Goal: Download file/media

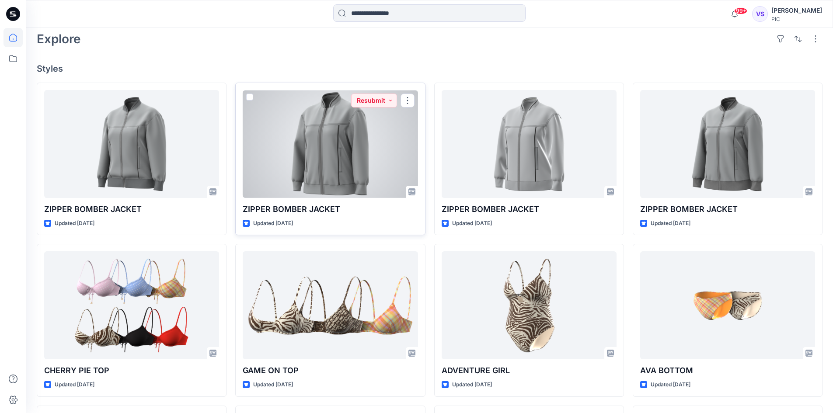
scroll to position [219, 0]
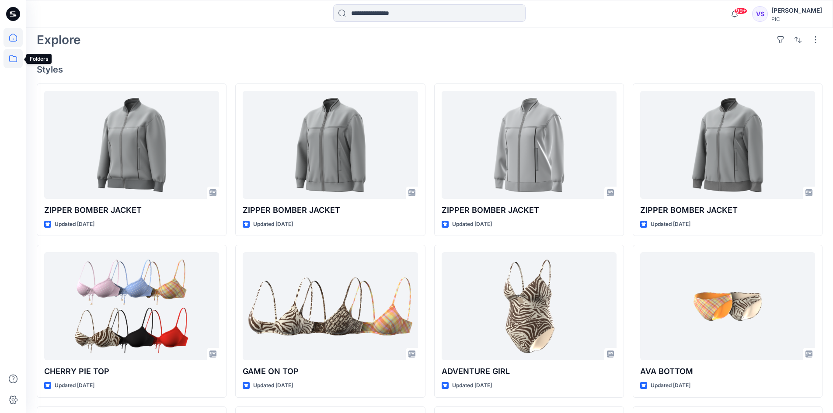
click at [18, 59] on icon at bounding box center [13, 58] width 19 height 19
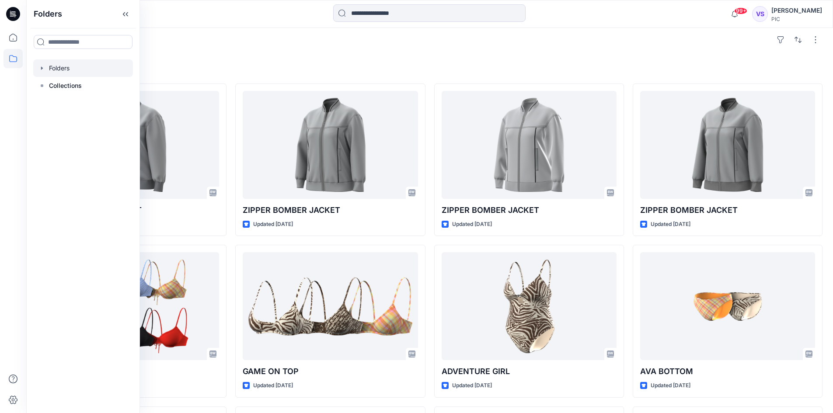
click at [60, 71] on div at bounding box center [83, 69] width 100 height 18
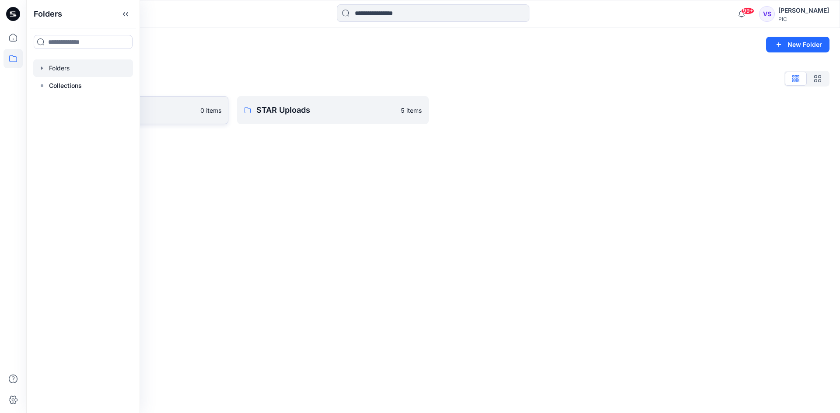
click at [177, 113] on p "118 Add Black" at bounding box center [125, 110] width 139 height 12
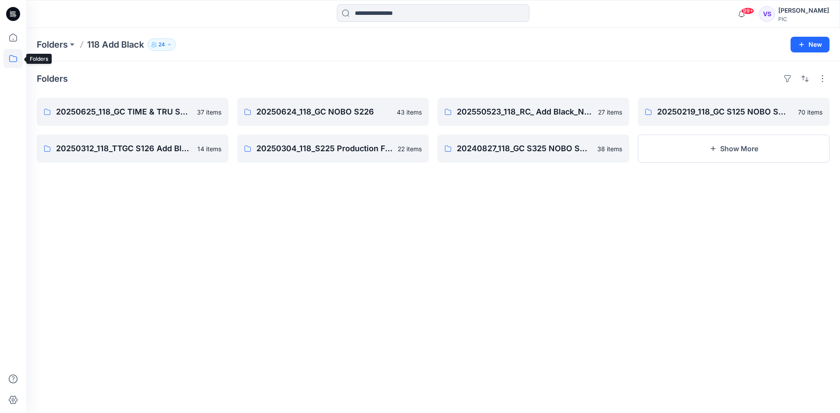
click at [11, 61] on icon at bounding box center [13, 58] width 19 height 19
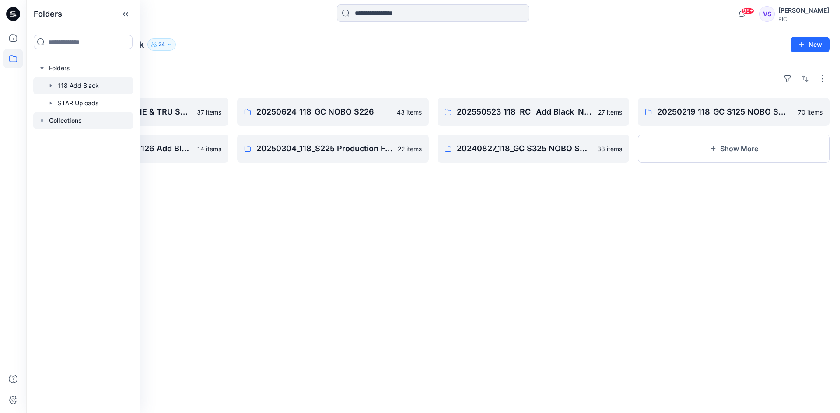
click at [70, 121] on p "Collections" at bounding box center [65, 121] width 33 height 11
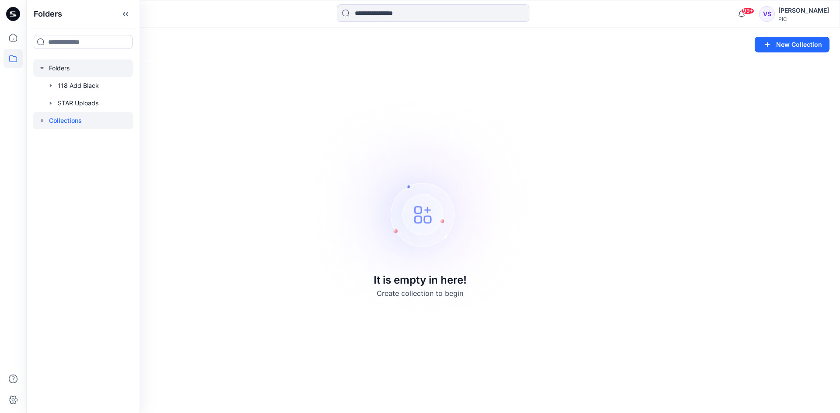
click at [69, 68] on div at bounding box center [83, 69] width 100 height 18
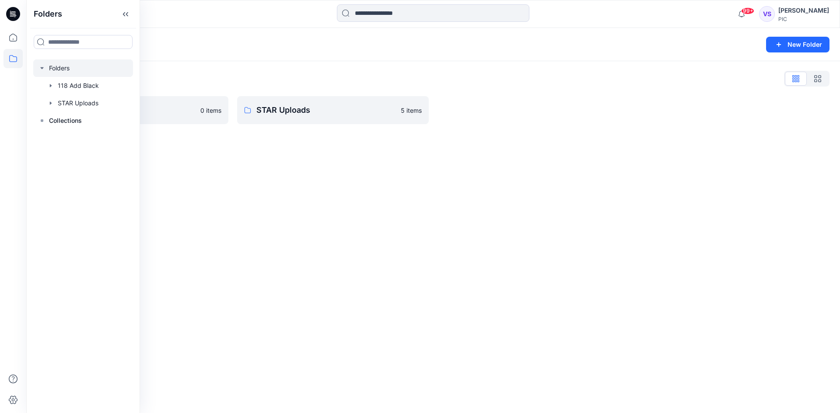
click at [269, 224] on div "Folders New Folder Folders List 118 Add Black 0 items STAR Uploads 5 items" at bounding box center [433, 220] width 814 height 385
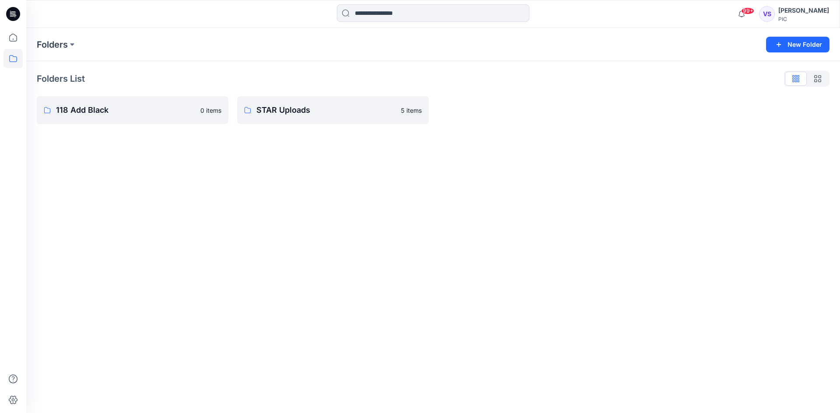
click at [806, 7] on div "[PERSON_NAME]" at bounding box center [803, 10] width 51 height 11
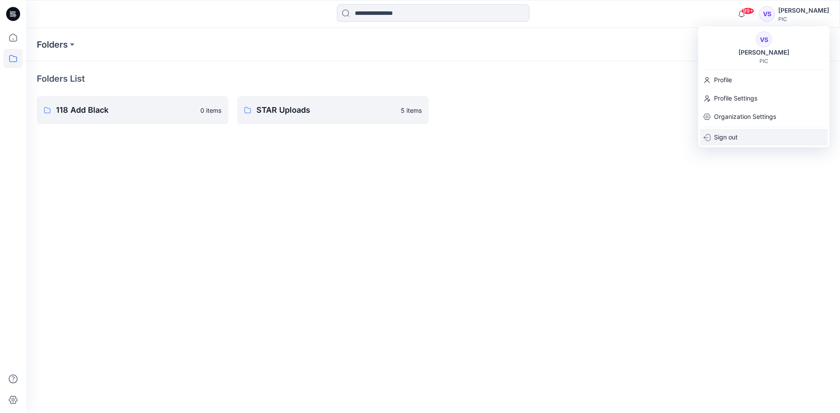
click at [733, 137] on p "Sign out" at bounding box center [726, 137] width 24 height 17
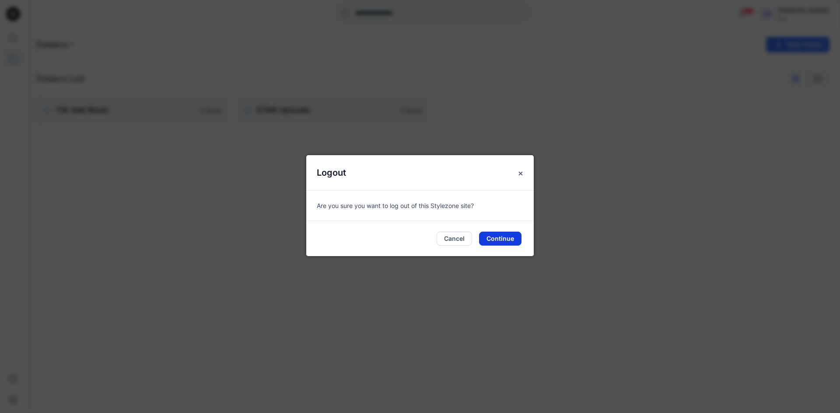
click at [508, 235] on button "Continue" at bounding box center [500, 239] width 42 height 14
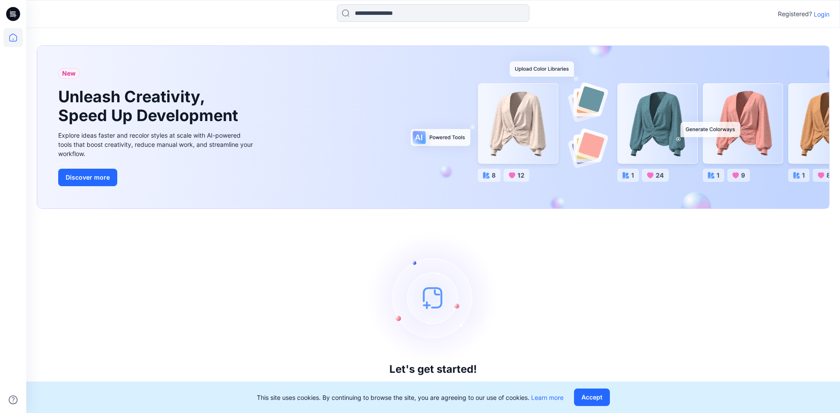
click at [824, 14] on p "Login" at bounding box center [822, 14] width 16 height 9
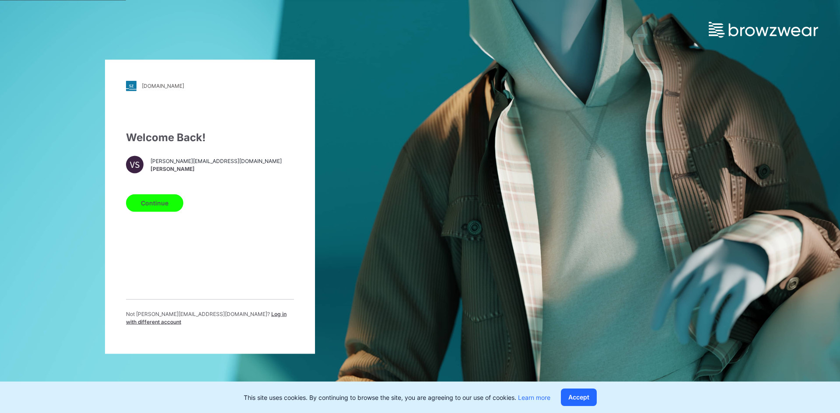
click at [211, 320] on span "Log in with different account" at bounding box center [206, 318] width 161 height 14
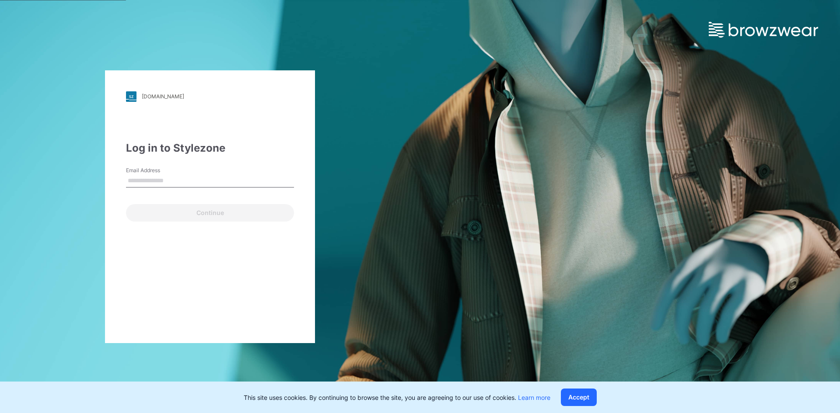
type input "**********"
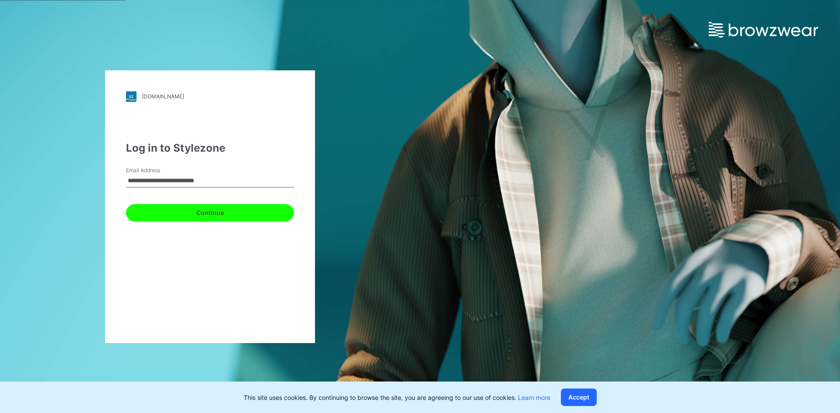
click at [198, 214] on button "Continue" at bounding box center [210, 213] width 168 height 18
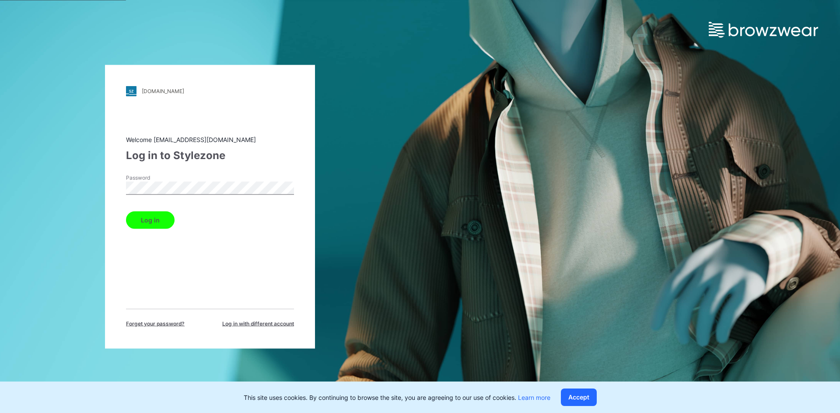
click at [158, 226] on button "Log in" at bounding box center [150, 220] width 49 height 18
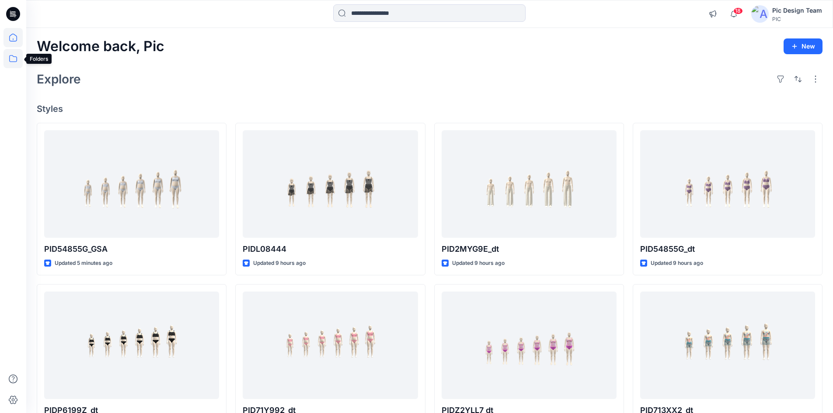
click at [13, 61] on icon at bounding box center [13, 58] width 19 height 19
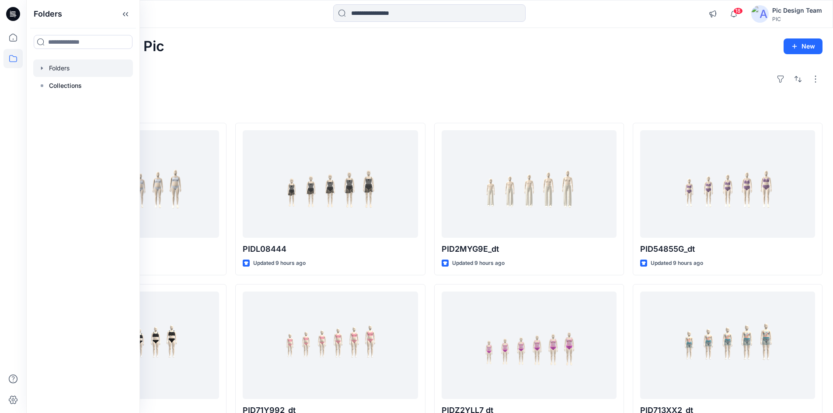
click at [56, 72] on div at bounding box center [83, 69] width 100 height 18
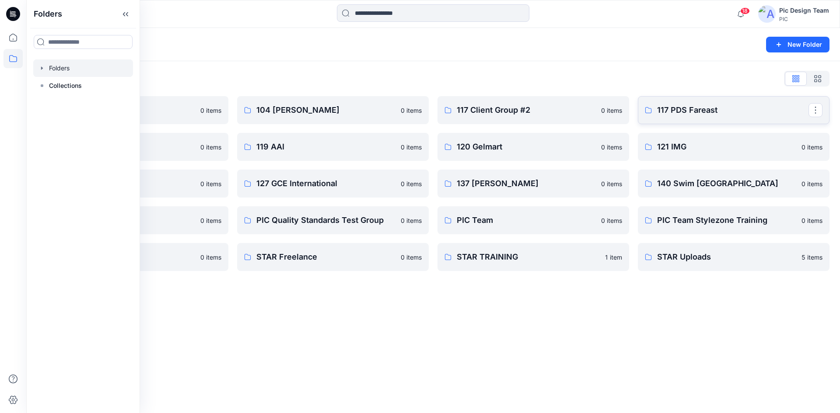
click at [678, 112] on p "117 PDS Fareast" at bounding box center [732, 110] width 151 height 12
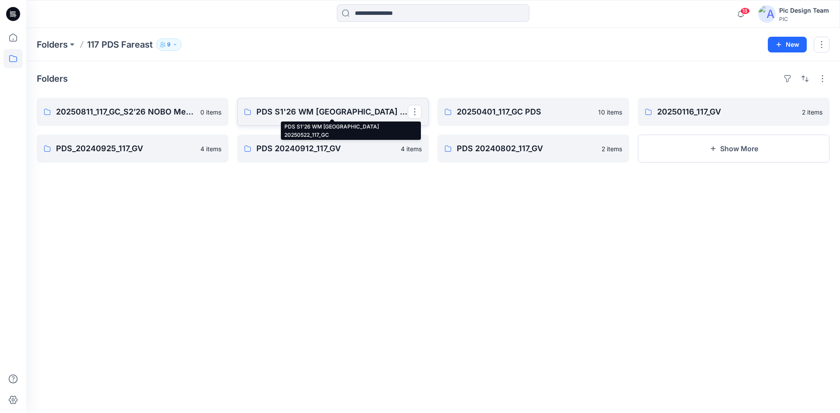
click at [350, 114] on p "PDS S1'26 WM [GEOGRAPHIC_DATA] 20250522_117_GC" at bounding box center [331, 112] width 151 height 12
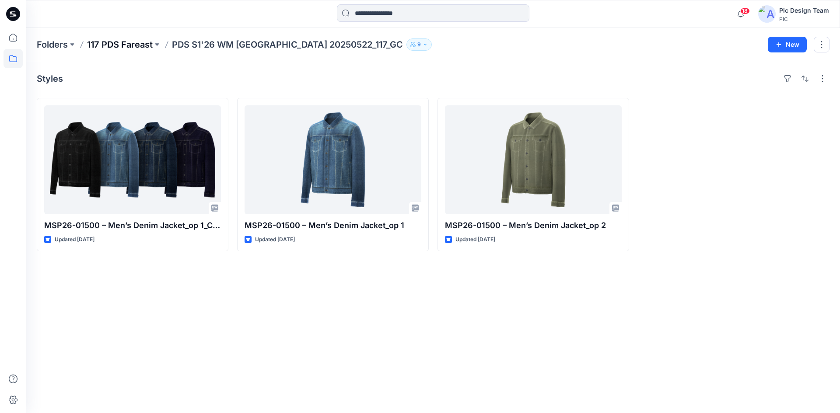
click at [140, 46] on p "117 PDS Fareast" at bounding box center [120, 45] width 66 height 12
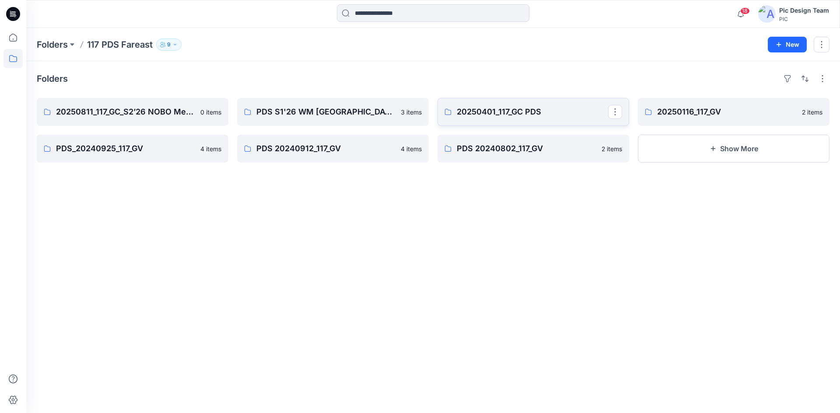
click at [484, 111] on p "20250401_117_GC PDS" at bounding box center [532, 112] width 151 height 12
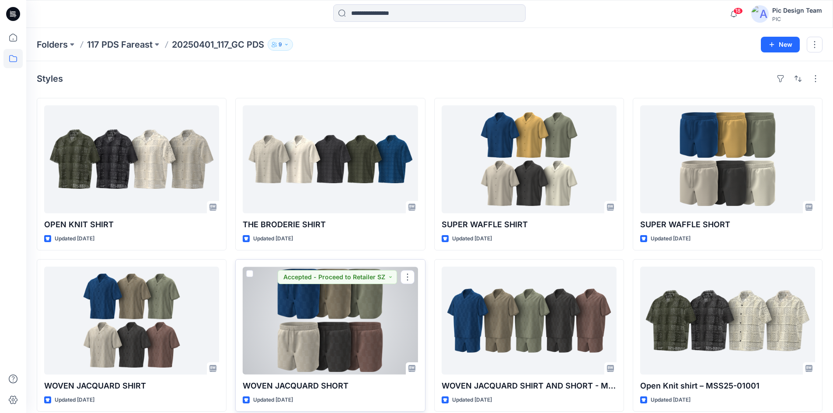
click at [352, 341] on div at bounding box center [330, 321] width 175 height 108
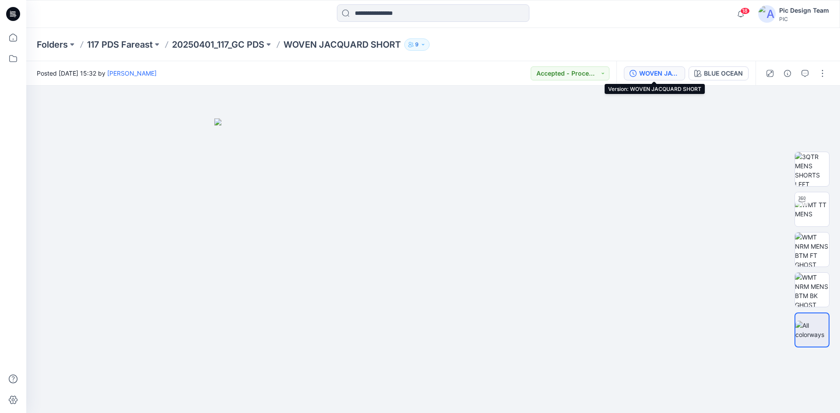
click at [651, 70] on div "WOVEN JACQUARD SHORT" at bounding box center [659, 74] width 40 height 10
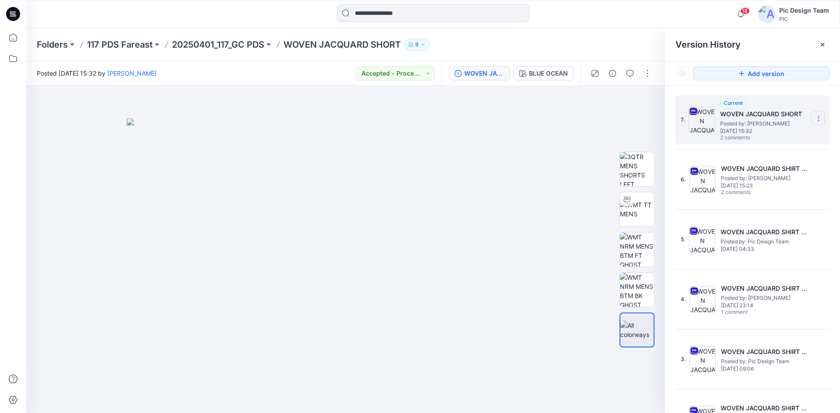
click at [815, 119] on icon at bounding box center [818, 118] width 7 height 7
click at [777, 137] on span "Download Source BW File" at bounding box center [774, 135] width 73 height 11
click at [652, 214] on img at bounding box center [637, 209] width 34 height 18
